Goal: Find specific page/section: Find specific page/section

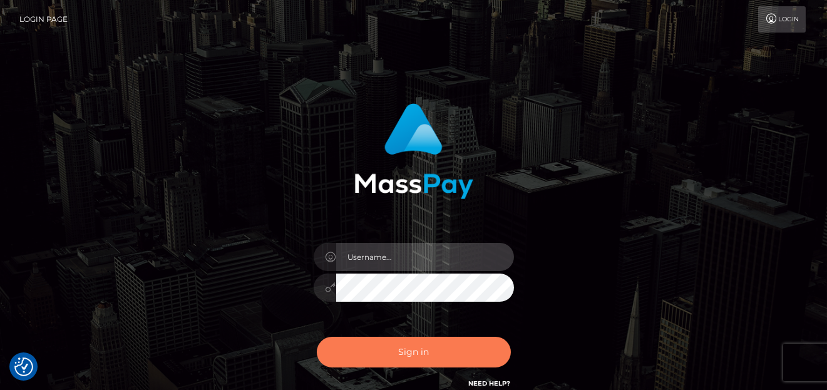
type input "denise"
click at [424, 362] on button "Sign in" at bounding box center [414, 352] width 194 height 31
click at [420, 356] on button "Sign in" at bounding box center [414, 352] width 194 height 31
click at [409, 354] on button "Sign in" at bounding box center [414, 352] width 194 height 31
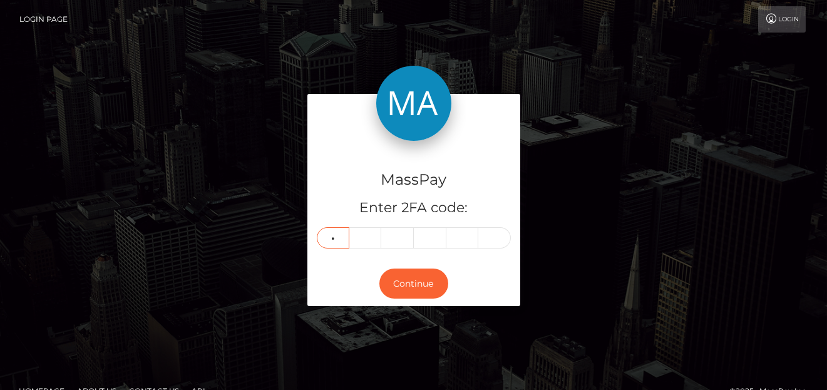
type input "3"
type input "1"
type input "0"
type input "9"
type input "1"
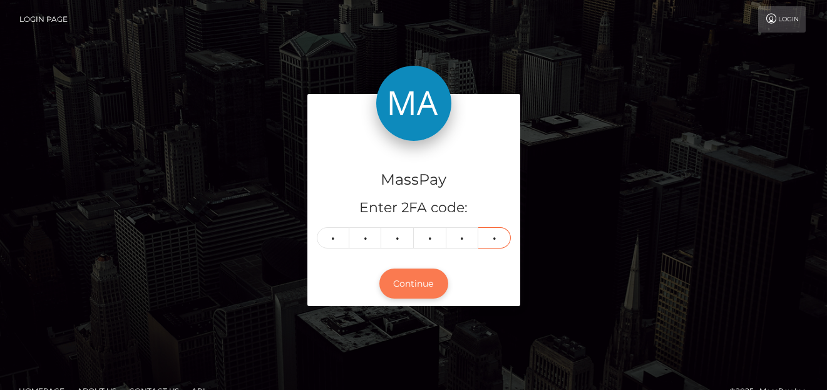
type input "2"
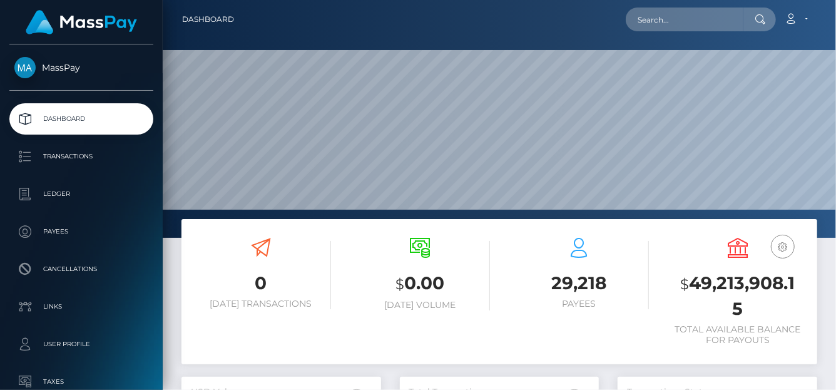
scroll to position [222, 200]
click at [683, 24] on input "text" at bounding box center [685, 20] width 118 height 24
paste input "turnquest14@gmail.com"
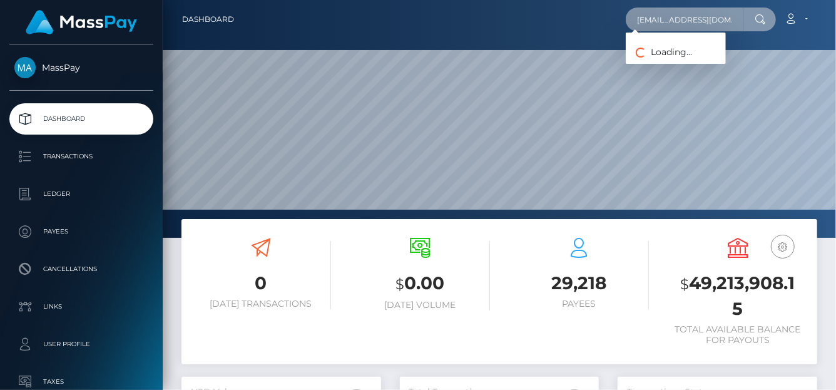
type input "turnquest14@gmail.com"
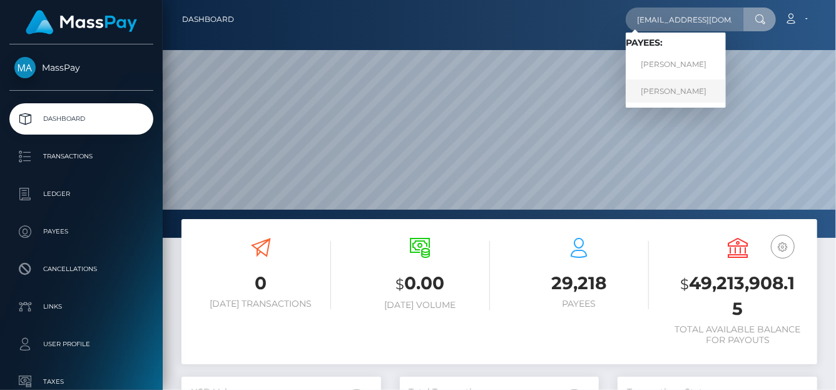
click at [664, 96] on link "Malik Turnquest" at bounding box center [676, 90] width 100 height 23
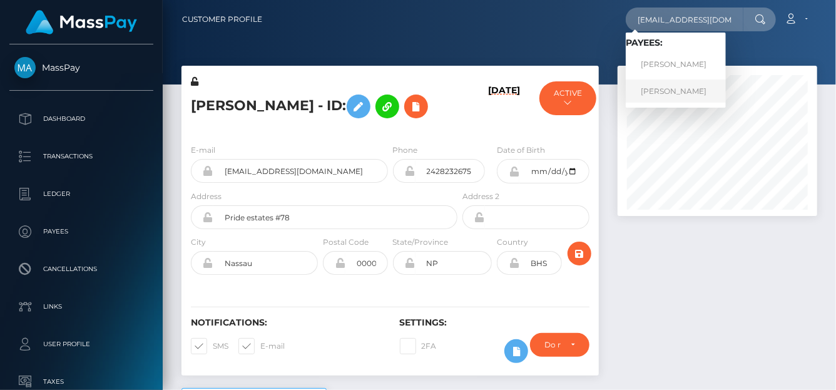
click at [646, 94] on link "[PERSON_NAME]" at bounding box center [676, 90] width 100 height 23
click at [673, 66] on link "[PERSON_NAME]" at bounding box center [676, 64] width 100 height 23
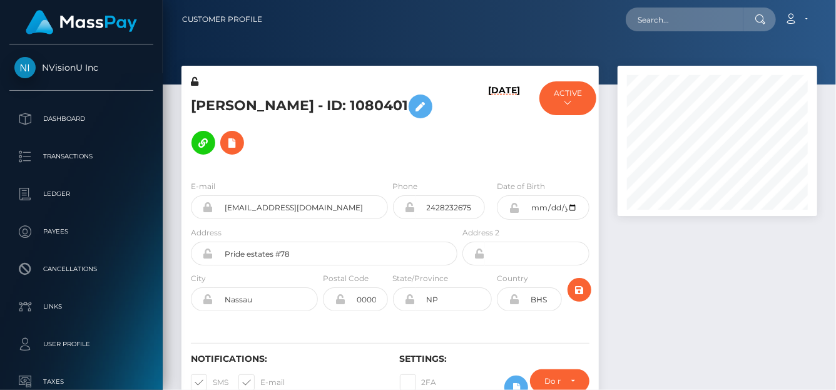
scroll to position [150, 200]
click at [233, 146] on icon at bounding box center [232, 143] width 15 height 16
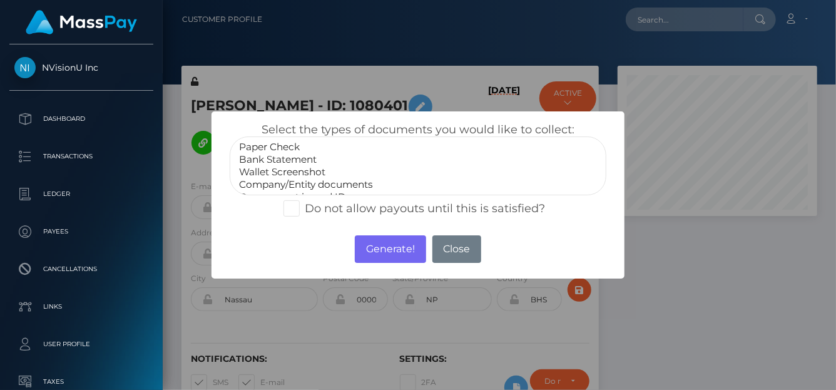
select select "Bank Statement"
click at [280, 160] on option "Bank Statement" at bounding box center [418, 159] width 360 height 13
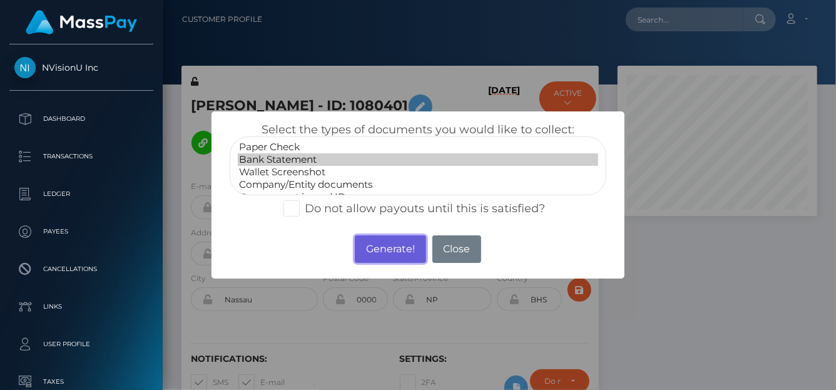
click at [397, 246] on button "Generate!" at bounding box center [390, 249] width 71 height 28
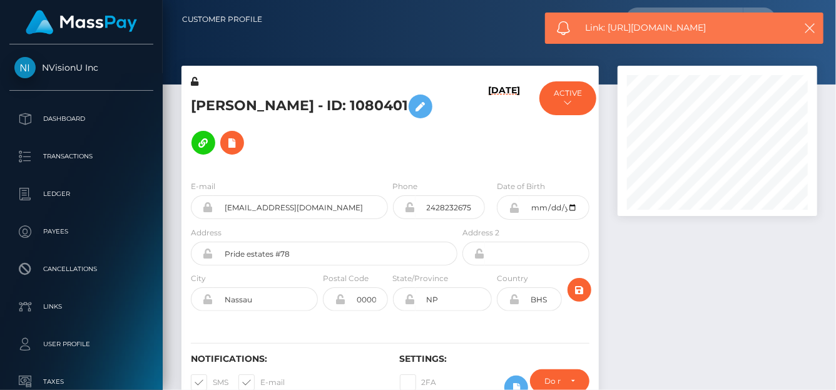
drag, startPoint x: 715, startPoint y: 26, endPoint x: 608, endPoint y: 24, distance: 107.0
click at [608, 24] on span "Link: https://l.maspay.io/Alxyv" at bounding box center [686, 27] width 201 height 13
copy span "https://l.maspay.io/Alxyv"
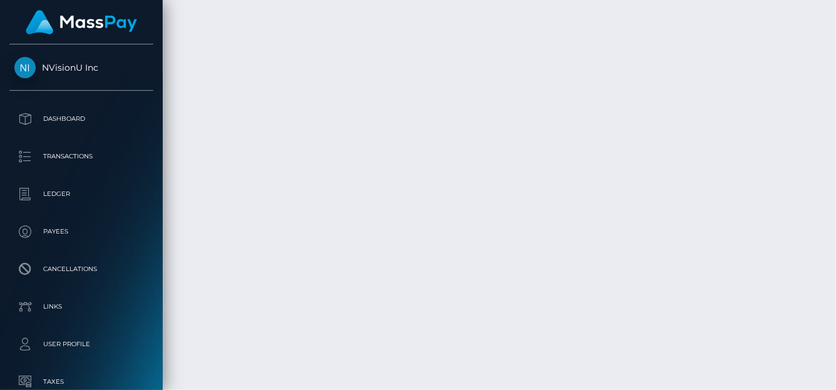
scroll to position [5201, 0]
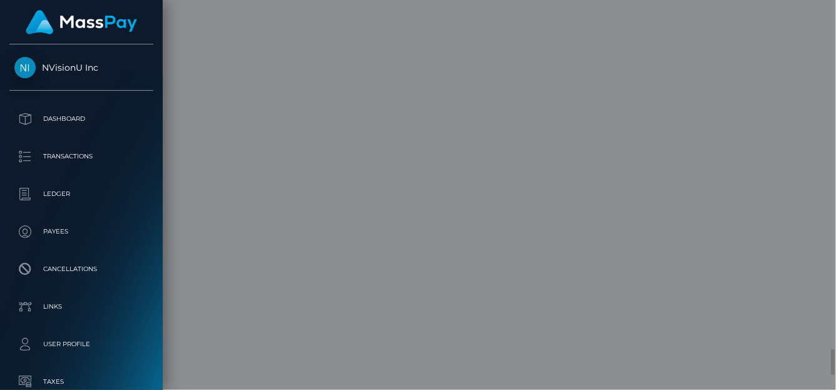
scroll to position [0, 0]
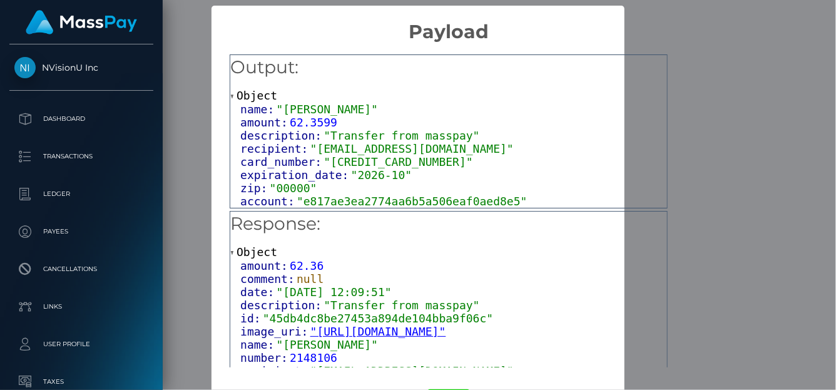
click at [686, 149] on div "Output: Object name: "Malik Turnquest" amount: 62.3599 description: "Transfer f…" at bounding box center [449, 206] width 474 height 327
drag, startPoint x: 737, startPoint y: 128, endPoint x: 742, endPoint y: 122, distance: 8.0
click at [686, 122] on div "Output: Object name: "Malik Turnquest" amount: 62.3599 description: "Transfer f…" at bounding box center [449, 206] width 474 height 327
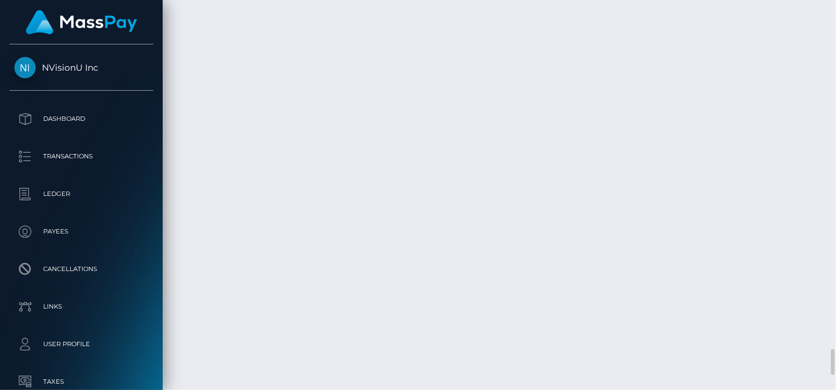
click at [310, 292] on div "Additional Info" at bounding box center [350, 278] width 81 height 31
click at [310, 291] on div "Additional Info" at bounding box center [350, 278] width 81 height 31
click at [311, 290] on div "Additional Info" at bounding box center [350, 278] width 81 height 31
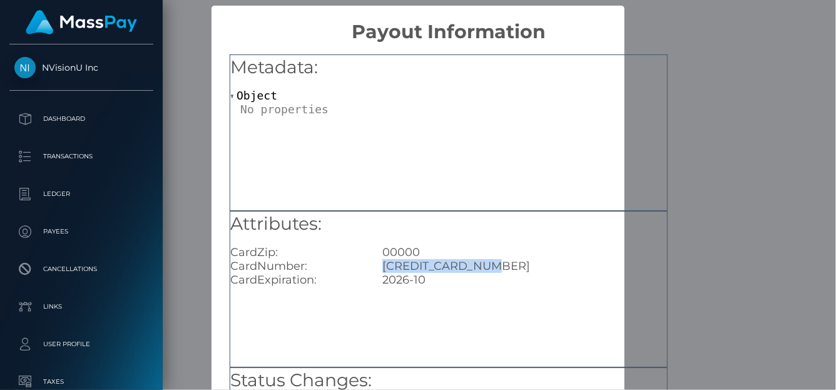
drag, startPoint x: 512, startPoint y: 268, endPoint x: 383, endPoint y: 264, distance: 129.0
click at [383, 264] on div "4815180001786422" at bounding box center [524, 266] width 303 height 14
copy div "4815180001786422"
click at [744, 163] on div "× Payout Information Metadata: Object Attributes: CardZip: 00000 CardNumber: 48…" at bounding box center [418, 195] width 836 height 390
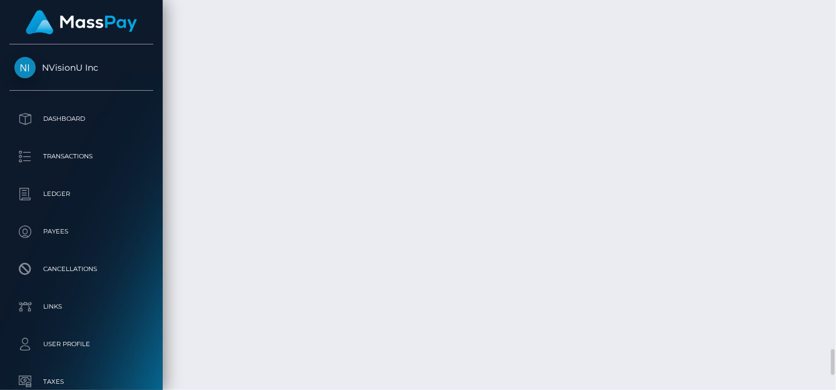
click at [355, 232] on body "NVisionU Inc Dashboard Transactions Ledger Payees Cancellations" at bounding box center [418, 195] width 836 height 390
click at [355, 232] on div at bounding box center [356, 231] width 8 height 4
click at [352, 231] on div at bounding box center [356, 231] width 8 height 4
click at [352, 231] on body "NVisionU Inc Dashboard Transactions Ledger Payees Cancellations" at bounding box center [418, 195] width 836 height 390
click at [352, 231] on div at bounding box center [356, 231] width 8 height 4
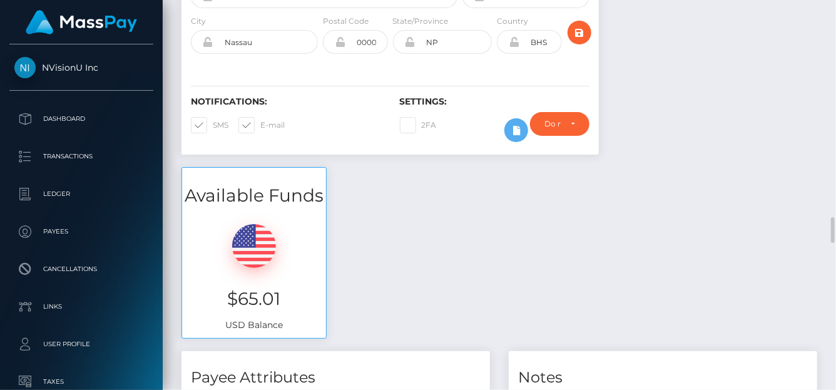
scroll to position [194, 0]
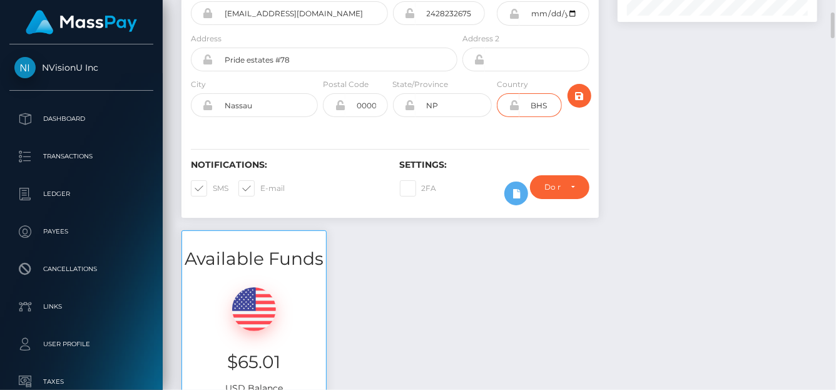
drag, startPoint x: 549, startPoint y: 108, endPoint x: 519, endPoint y: 106, distance: 30.1
click at [519, 106] on input "BHS" at bounding box center [540, 105] width 42 height 24
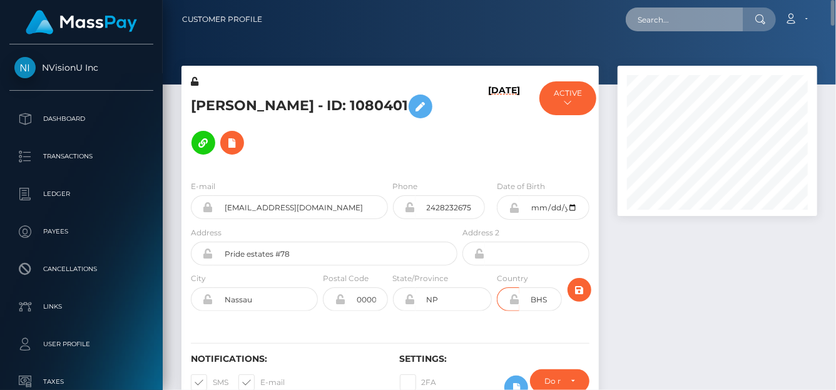
click at [675, 17] on input "text" at bounding box center [685, 20] width 118 height 24
paste input "vivi050619@gmail.com"
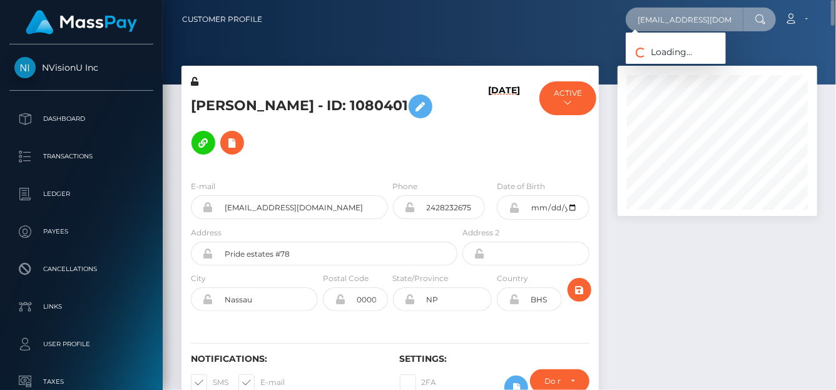
type input "vivi050619@gmail.com"
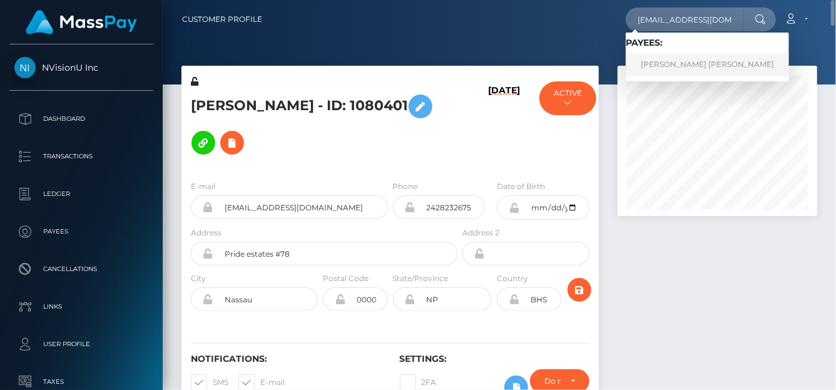
click at [655, 64] on link "vivien thea Viebranz" at bounding box center [707, 64] width 163 height 23
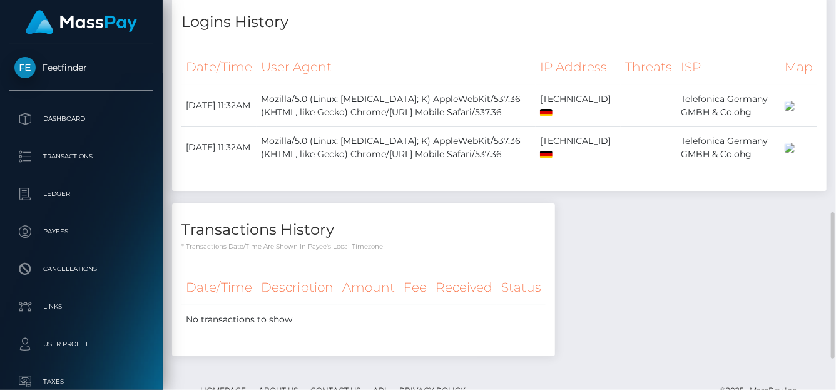
scroll to position [626, 0]
